Goal: Transaction & Acquisition: Download file/media

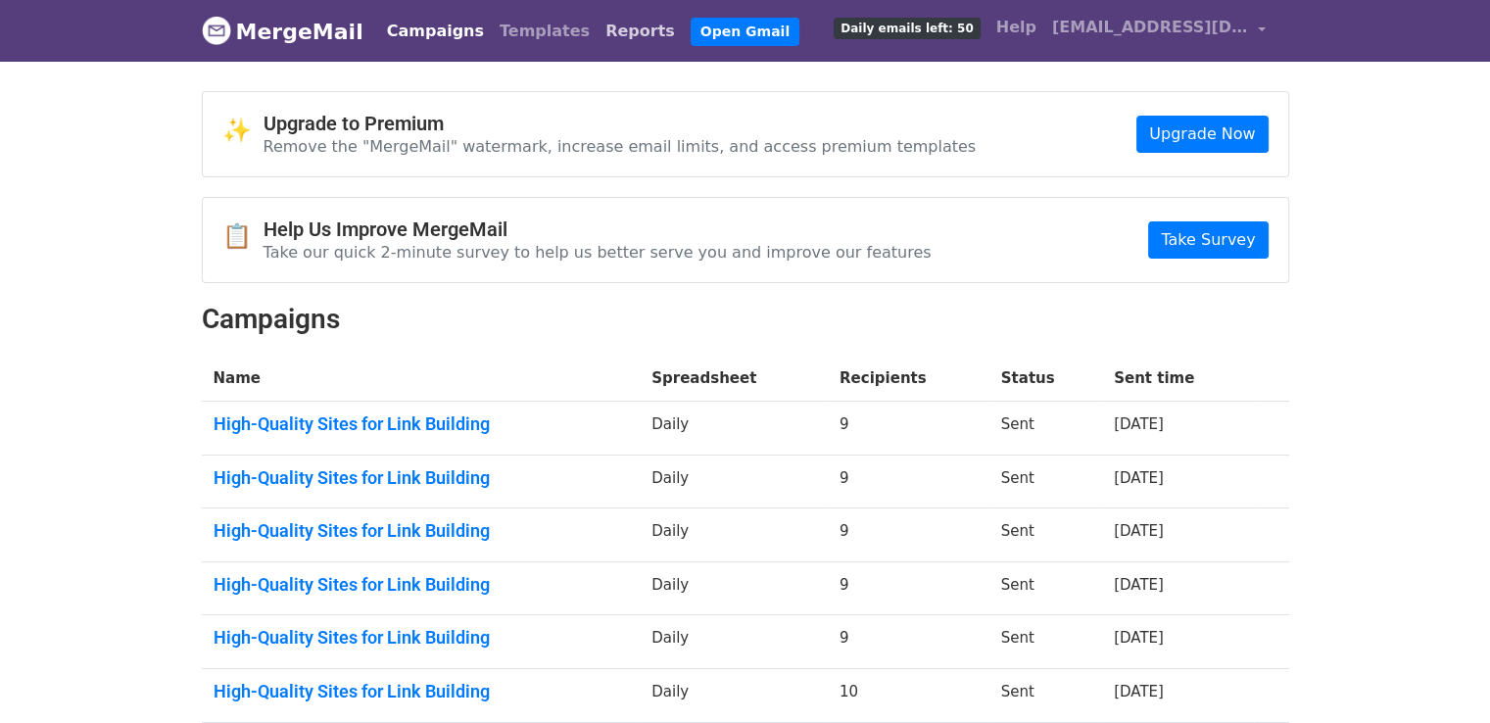
click at [598, 40] on link "Reports" at bounding box center [640, 31] width 85 height 39
click at [598, 30] on link "Reports" at bounding box center [640, 31] width 85 height 39
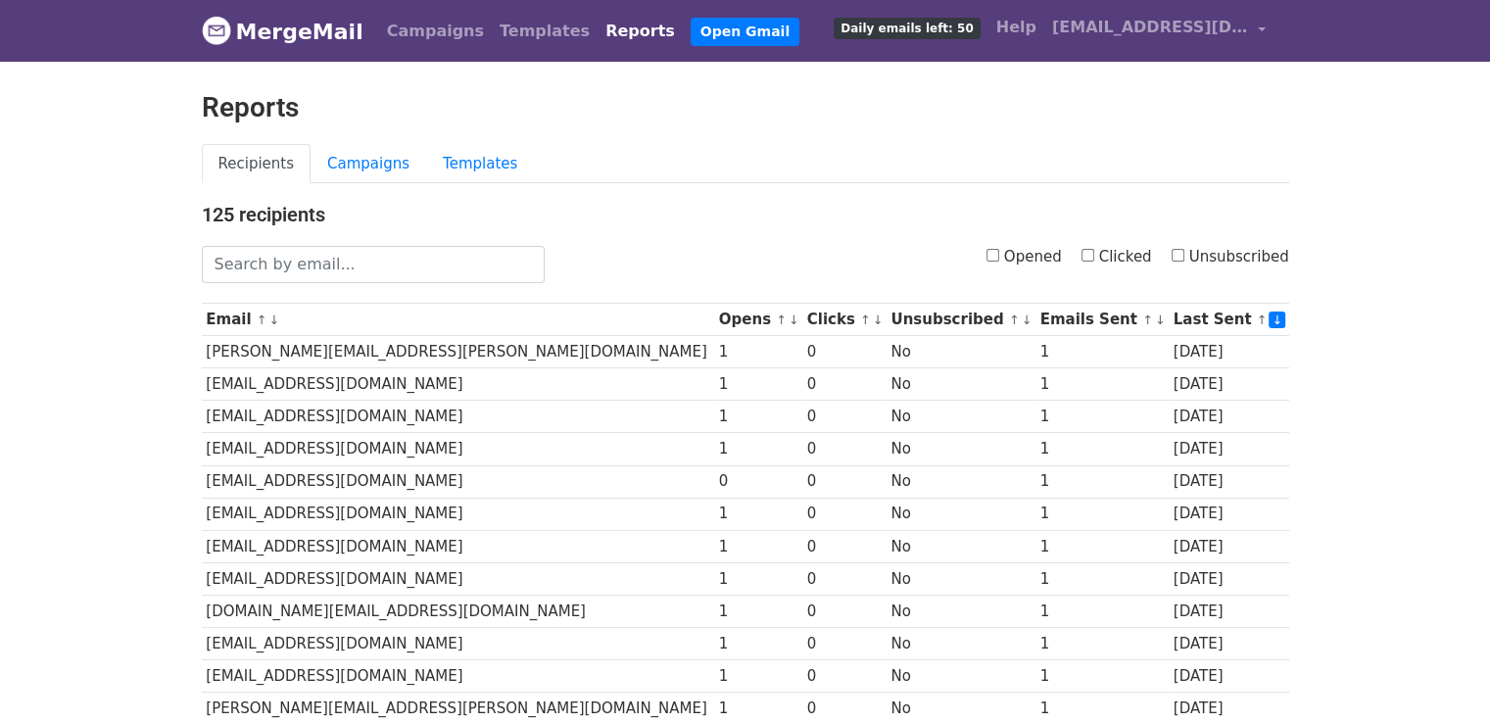
click at [999, 256] on input "Opened" at bounding box center [992, 255] width 13 height 13
checkbox input "true"
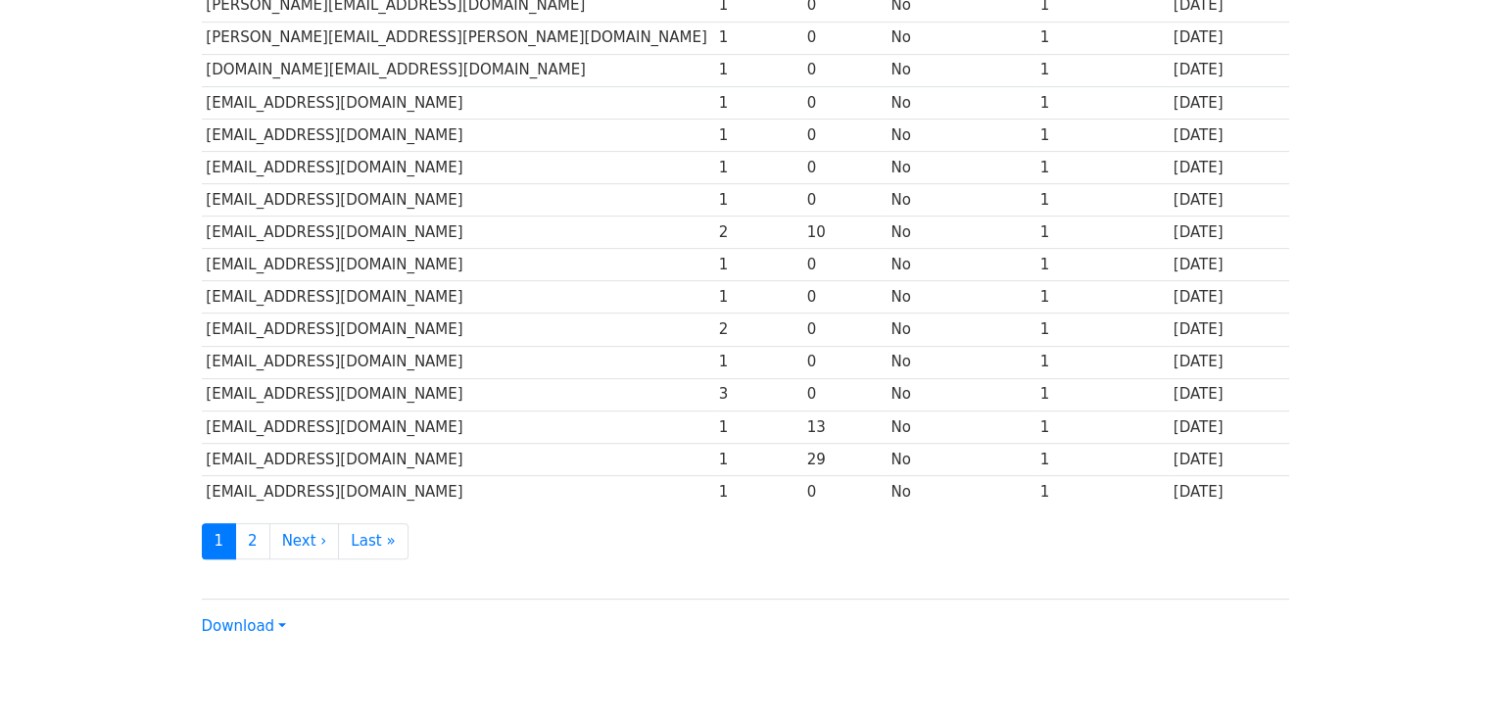
scroll to position [865, 0]
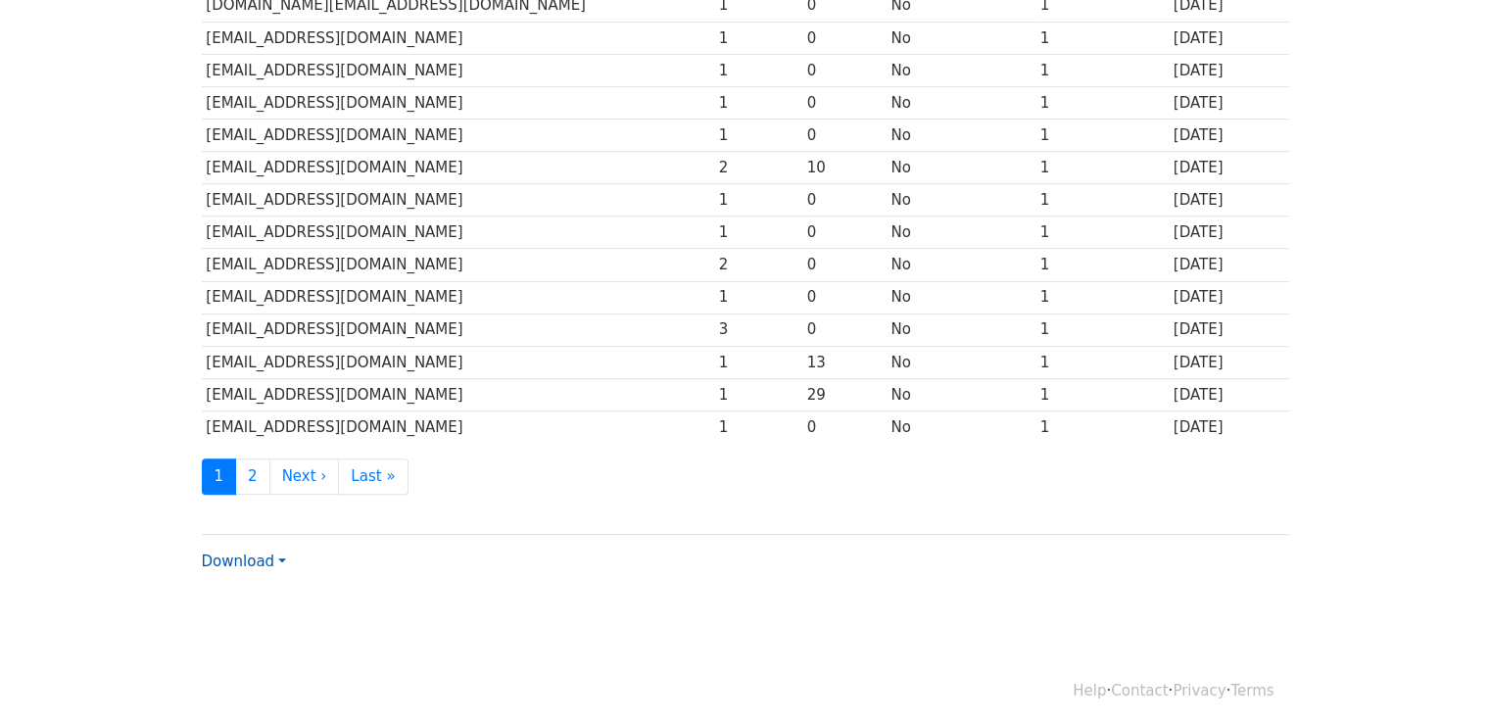
click at [280, 556] on link "Download" at bounding box center [244, 561] width 84 height 18
click at [285, 614] on link "Excel" at bounding box center [280, 629] width 155 height 31
